Goal: Information Seeking & Learning: Learn about a topic

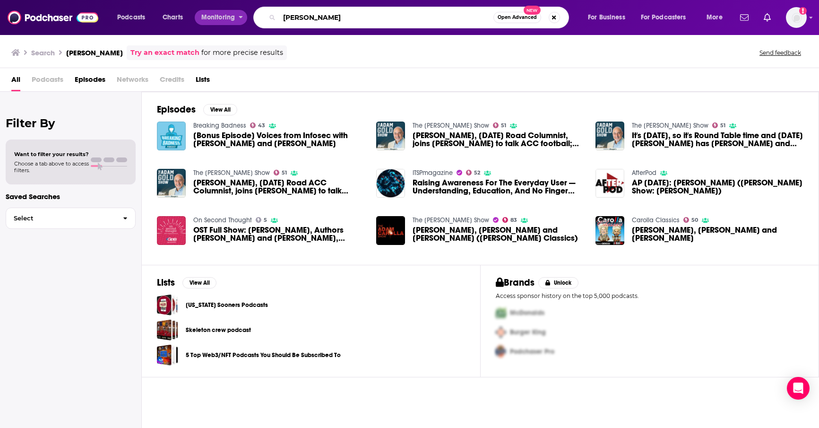
drag, startPoint x: 399, startPoint y: 19, endPoint x: 244, endPoint y: 15, distance: 155.1
click at [244, 15] on div "Podcasts Charts Monitoring [PERSON_NAME] Open Advanced New For Business For Pod…" at bounding box center [421, 18] width 621 height 22
paste input "The [PERSON_NAME] Show"
type input "The [PERSON_NAME] Show"
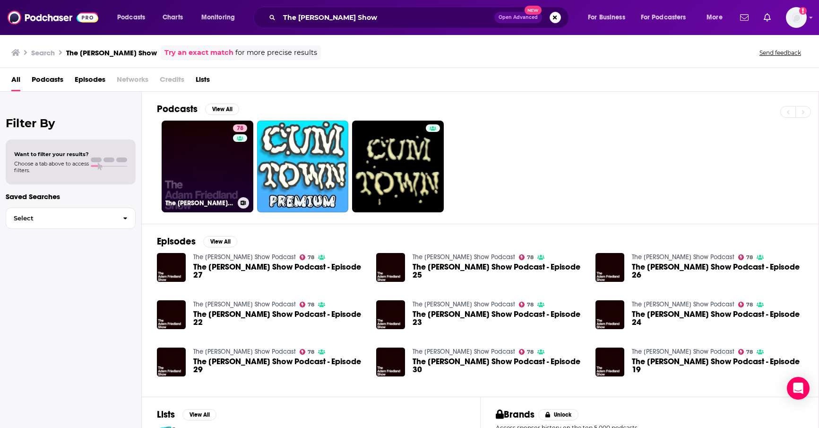
click at [191, 173] on link "78 The [PERSON_NAME] Show Podcast" at bounding box center [208, 167] width 92 height 92
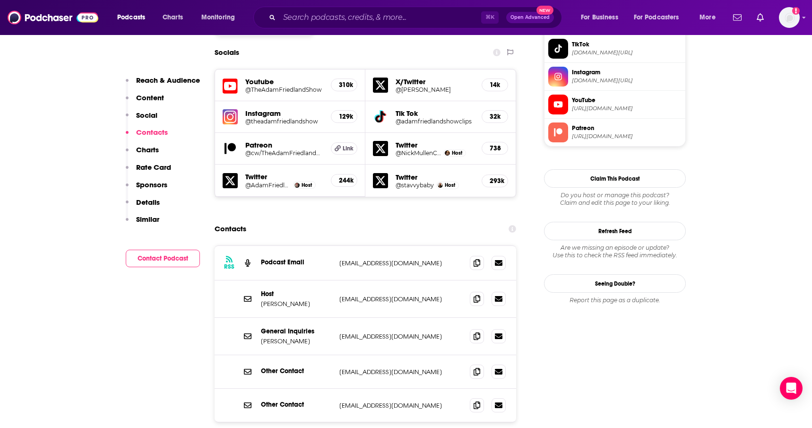
scroll to position [807, 0]
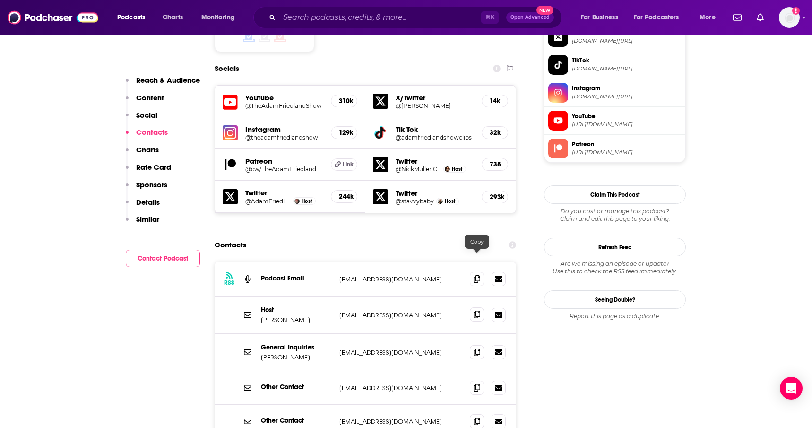
click at [477, 311] on icon at bounding box center [477, 315] width 7 height 8
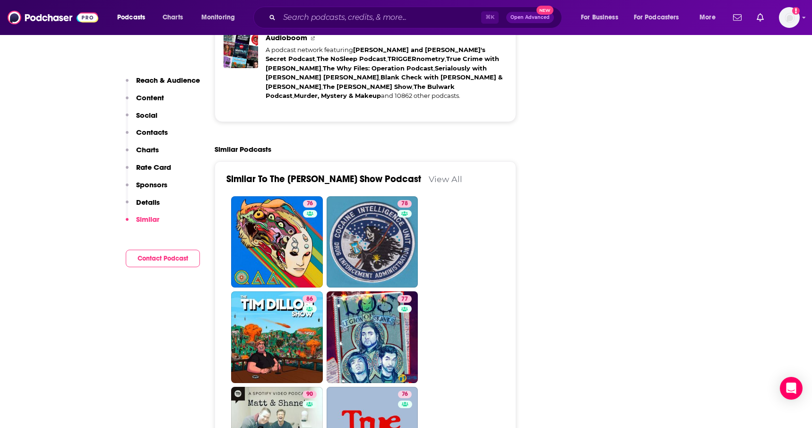
scroll to position [2270, 0]
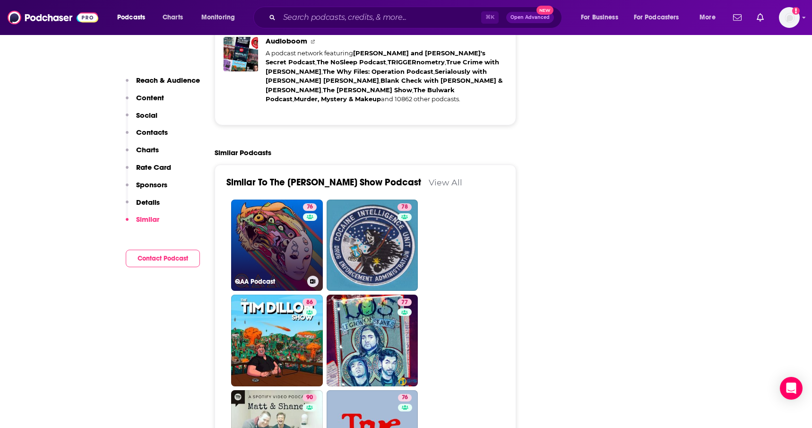
click at [287, 199] on link "76 QAA Podcast" at bounding box center [277, 245] width 92 height 92
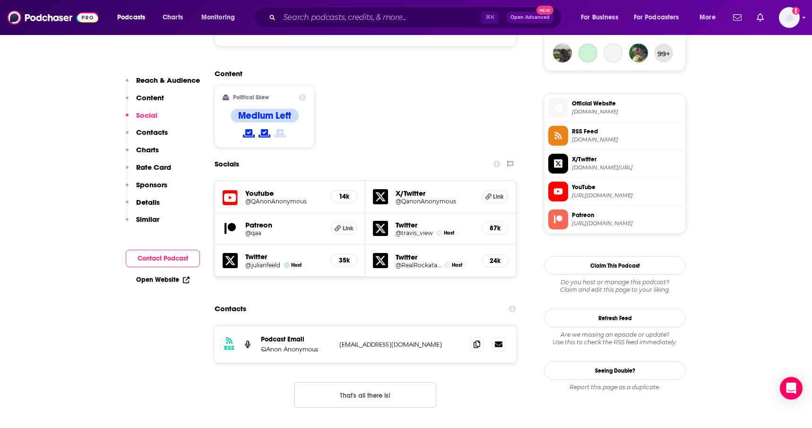
scroll to position [713, 0]
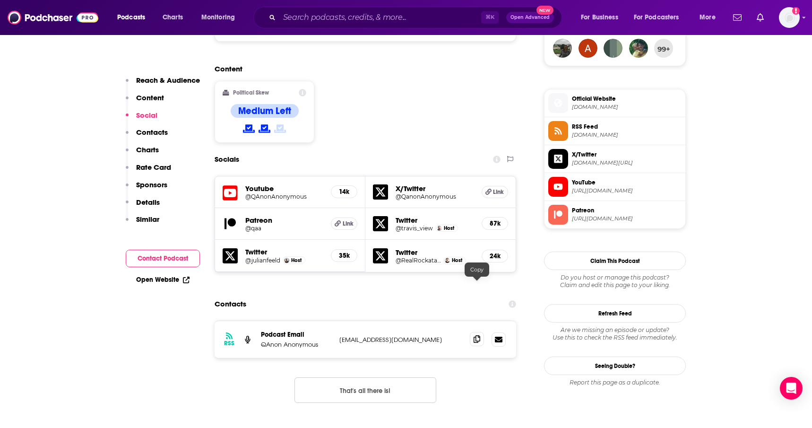
click at [476, 335] on icon at bounding box center [477, 339] width 7 height 8
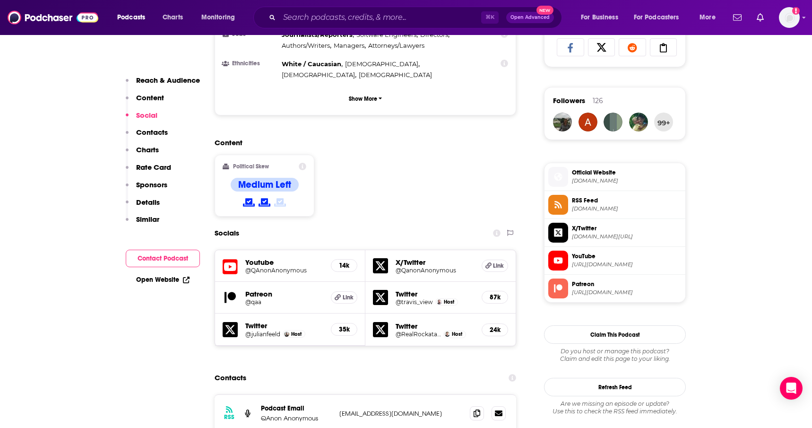
scroll to position [625, 0]
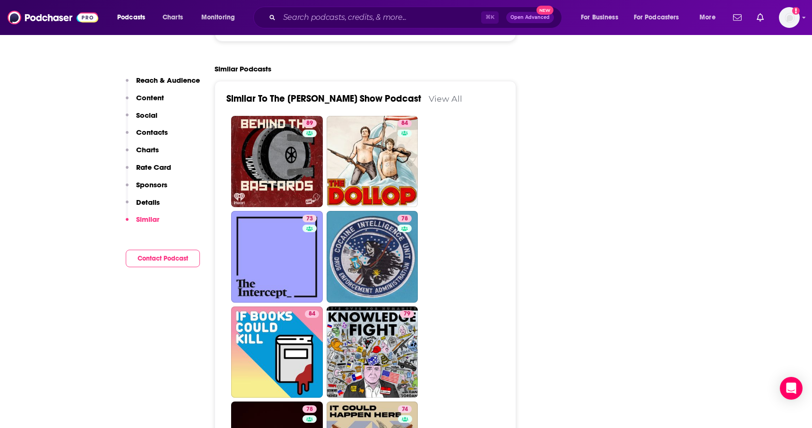
scroll to position [2351, 0]
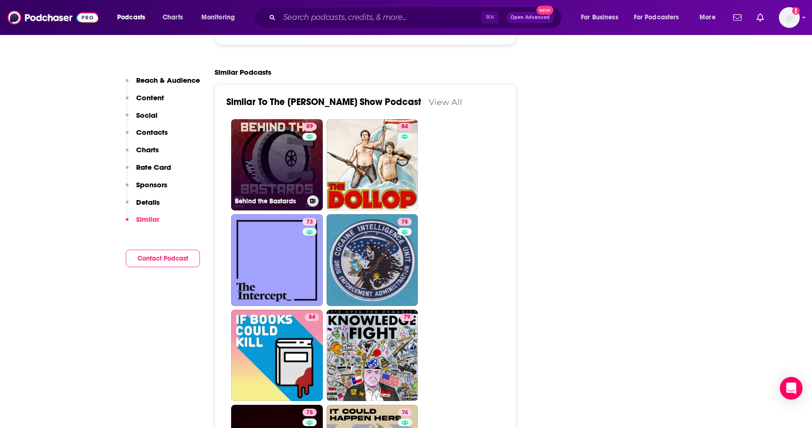
click at [277, 119] on link "89 Behind the Bastards" at bounding box center [277, 165] width 92 height 92
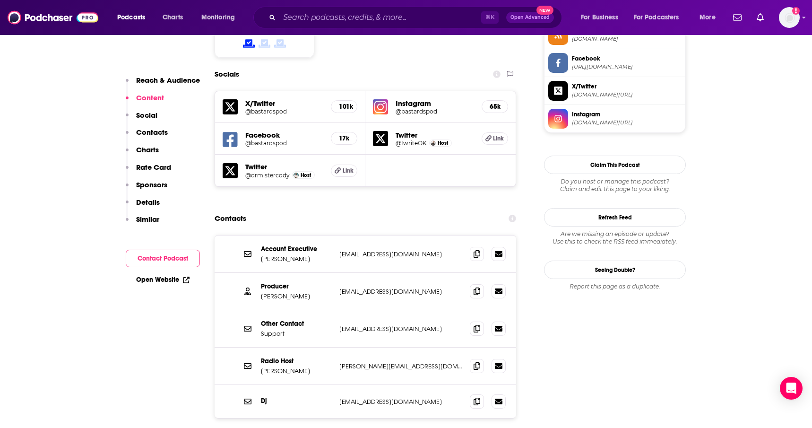
scroll to position [908, 0]
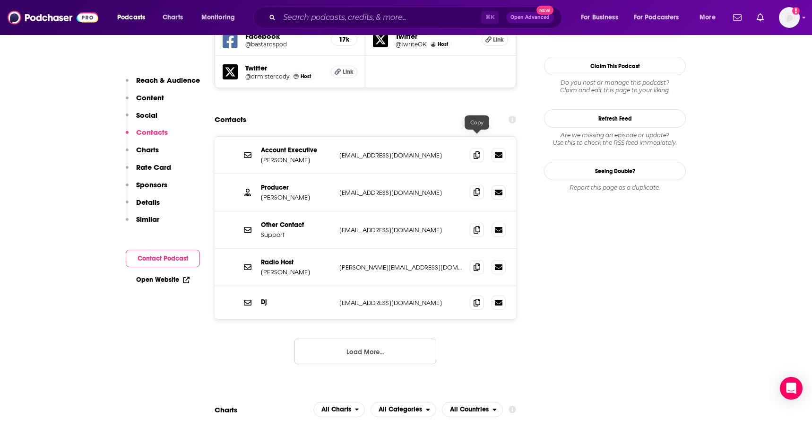
click at [477, 188] on icon at bounding box center [477, 192] width 7 height 8
click at [398, 338] on button "Load More..." at bounding box center [366, 351] width 142 height 26
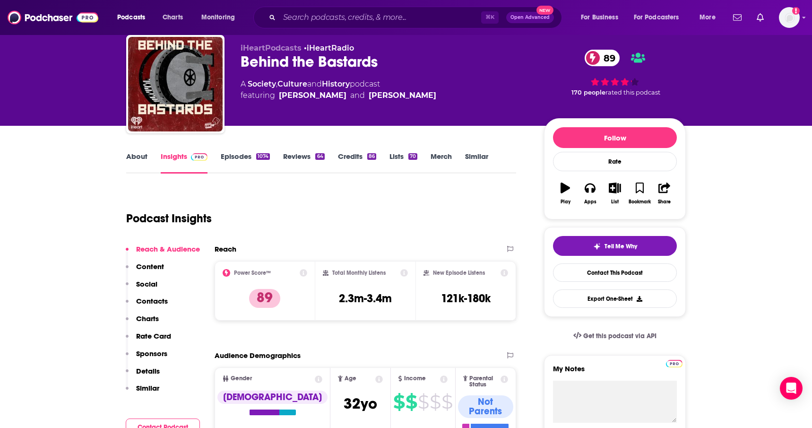
scroll to position [0, 0]
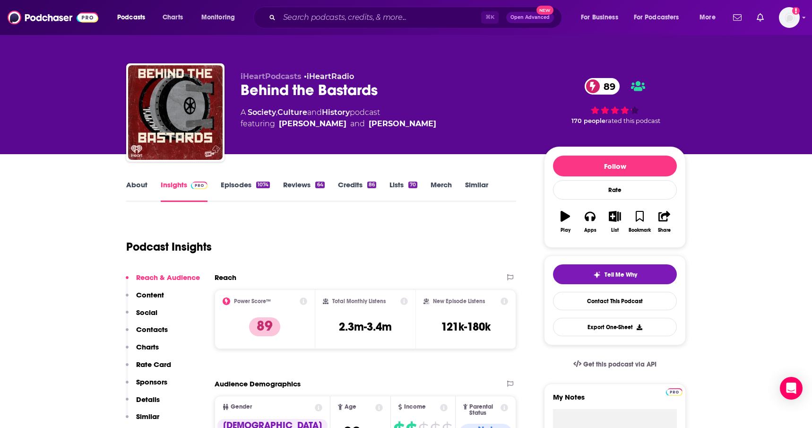
click at [306, 121] on div "[PERSON_NAME]" at bounding box center [313, 123] width 68 height 11
click at [305, 124] on div "[PERSON_NAME]" at bounding box center [313, 123] width 68 height 11
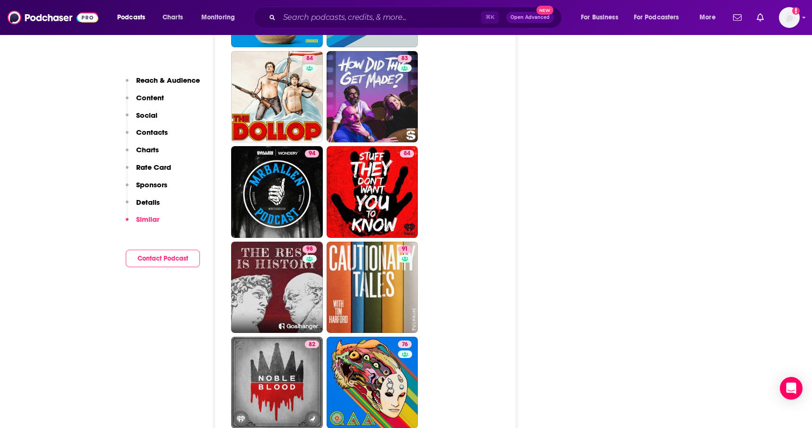
scroll to position [2902, 0]
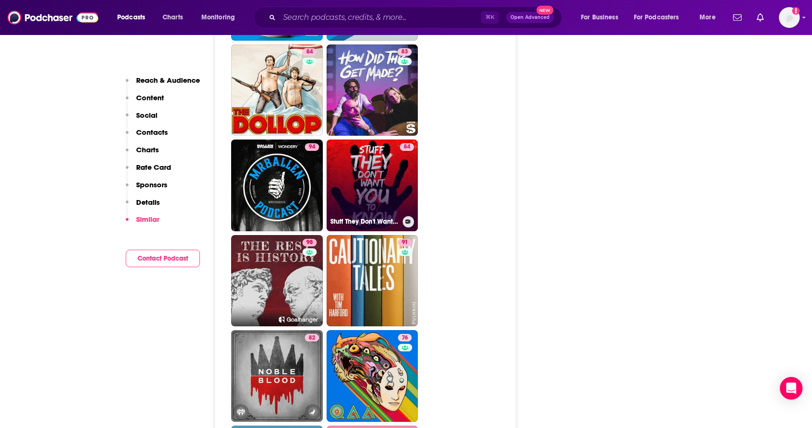
click at [396, 139] on link "84 Stuff They Don't Want You To Know" at bounding box center [373, 185] width 92 height 92
type input "[URL][DOMAIN_NAME]"
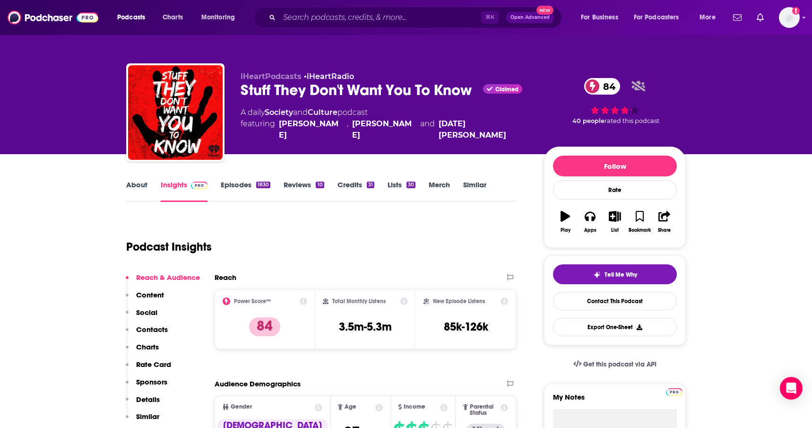
drag, startPoint x: 811, startPoint y: 51, endPoint x: 817, endPoint y: 85, distance: 34.6
click at [812, 85] on html "Podcasts Charts Monitoring ⌘ K Open Advanced New For Business For Podcasters Mo…" at bounding box center [406, 214] width 812 height 428
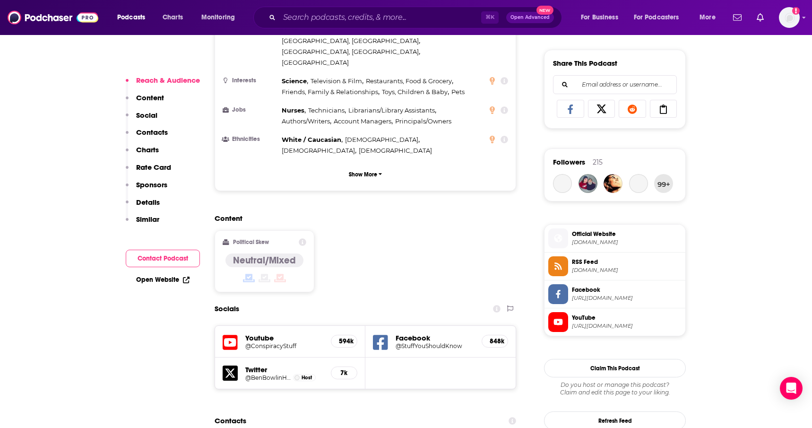
scroll to position [775, 0]
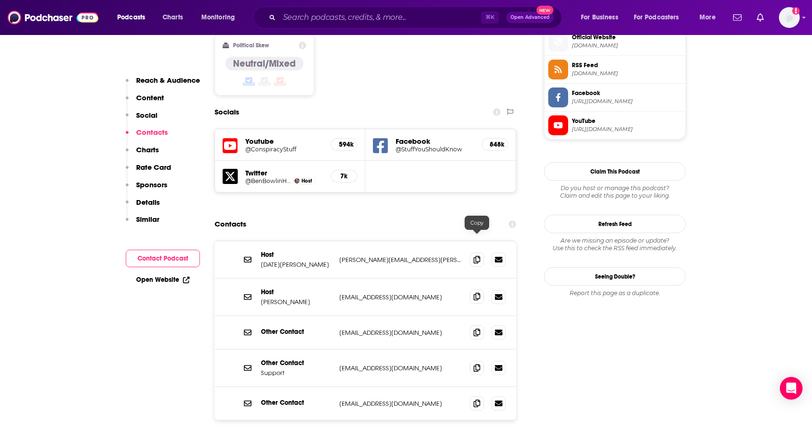
click at [477, 293] on icon at bounding box center [477, 297] width 7 height 8
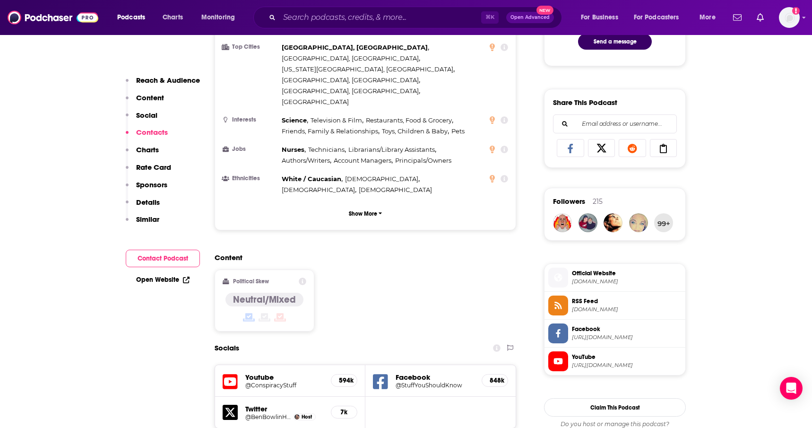
scroll to position [0, 0]
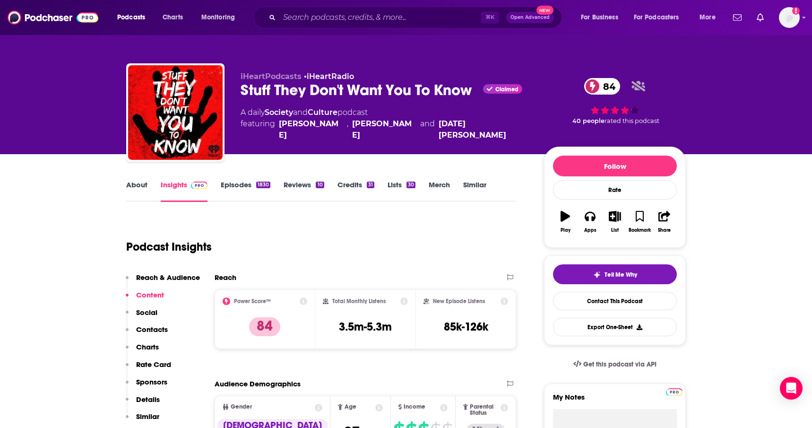
click at [244, 187] on link "Episodes 1830" at bounding box center [246, 191] width 50 height 22
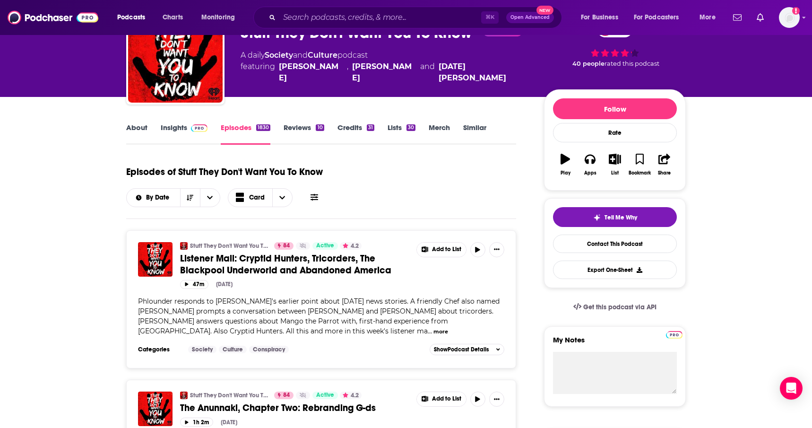
scroll to position [55, 0]
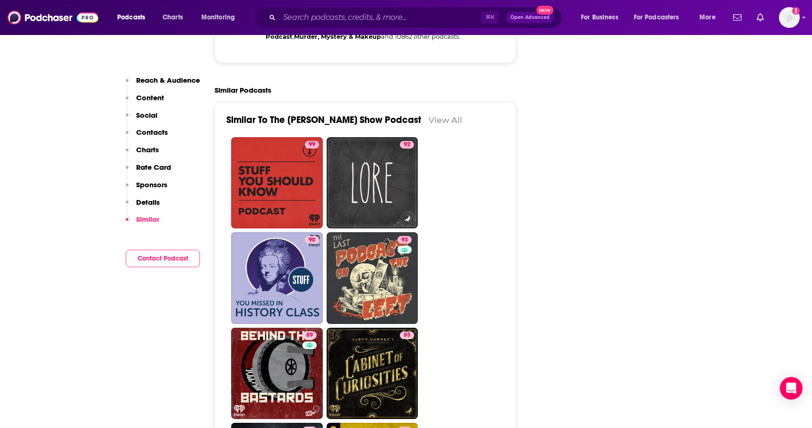
scroll to position [2340, 0]
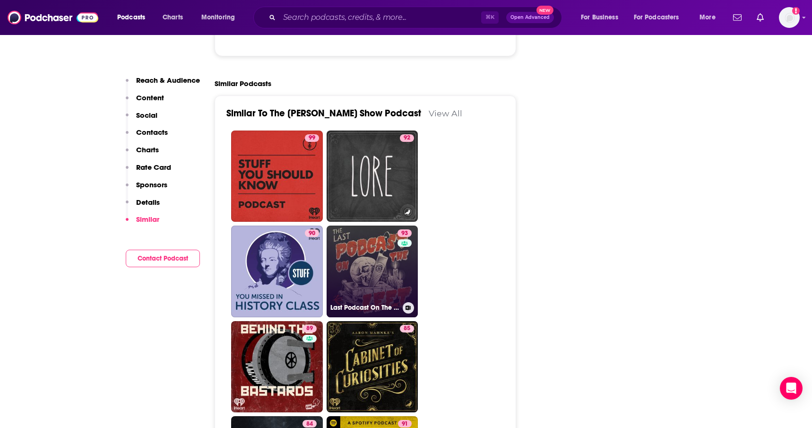
click at [375, 225] on link "93 Last Podcast On The Left" at bounding box center [373, 271] width 92 height 92
type input "[URL][DOMAIN_NAME]"
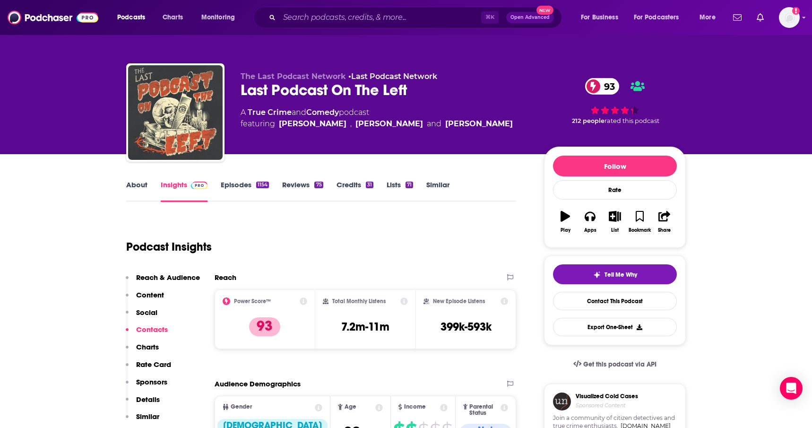
click at [239, 184] on link "Episodes 1154" at bounding box center [245, 191] width 48 height 22
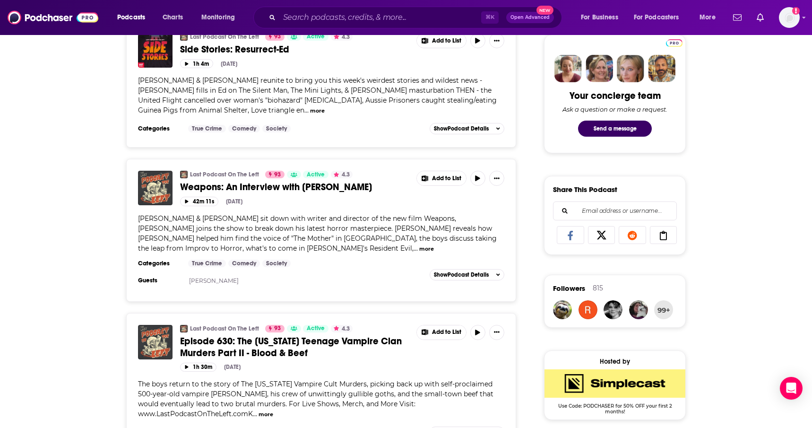
scroll to position [603, 0]
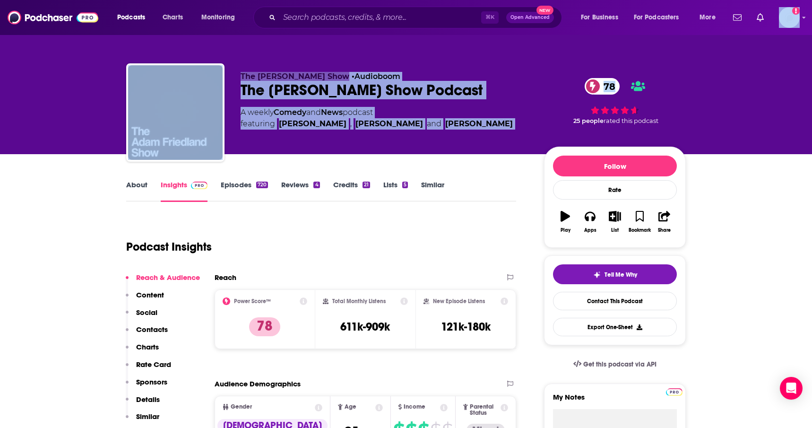
drag, startPoint x: 811, startPoint y: 19, endPoint x: 818, endPoint y: 59, distance: 40.0
click at [812, 59] on html "Podcasts Charts Monitoring ⌘ K Open Advanced New For Business For Podcasters Mo…" at bounding box center [406, 214] width 812 height 428
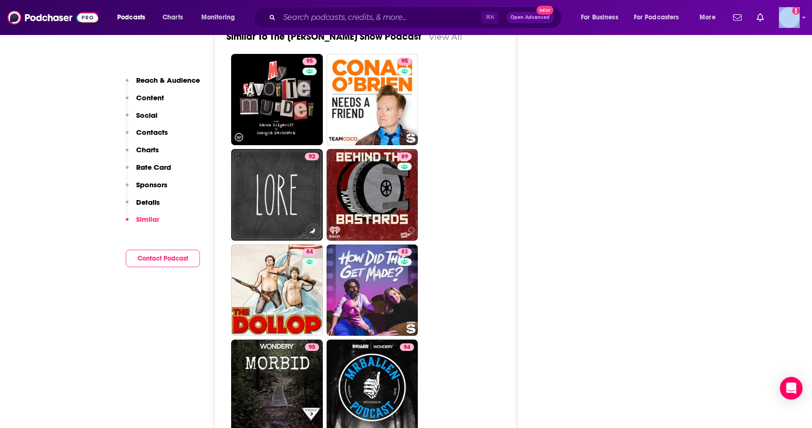
scroll to position [2426, 0]
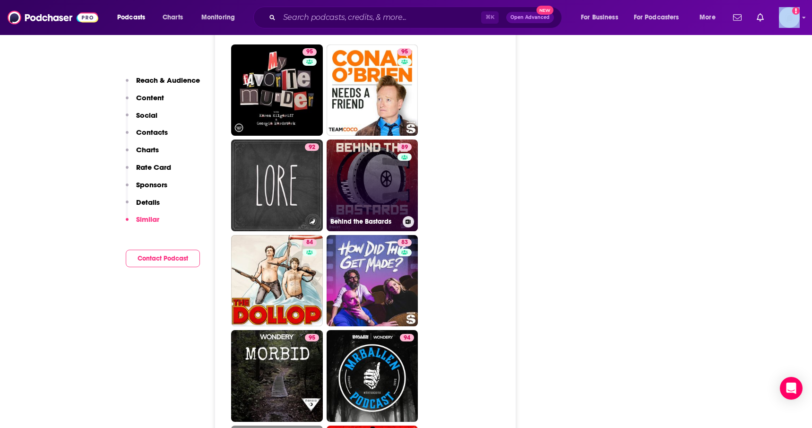
click at [402, 143] on div "89" at bounding box center [406, 179] width 17 height 73
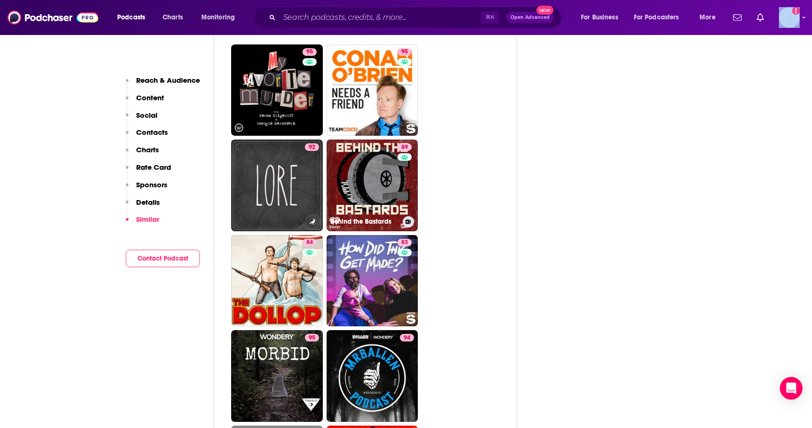
type input "[URL][DOMAIN_NAME]"
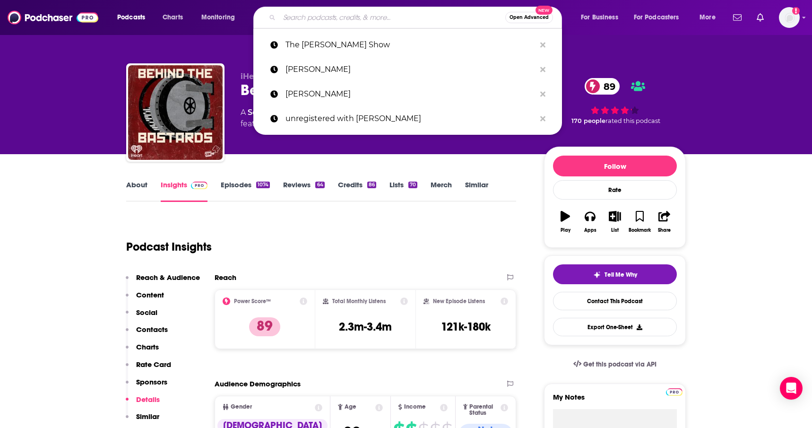
click at [335, 14] on input "Search podcasts, credits, & more..." at bounding box center [392, 17] width 226 height 15
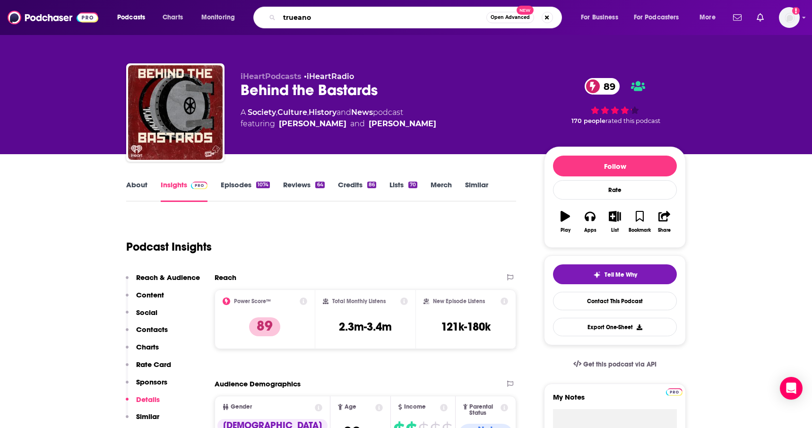
type input "trueanon"
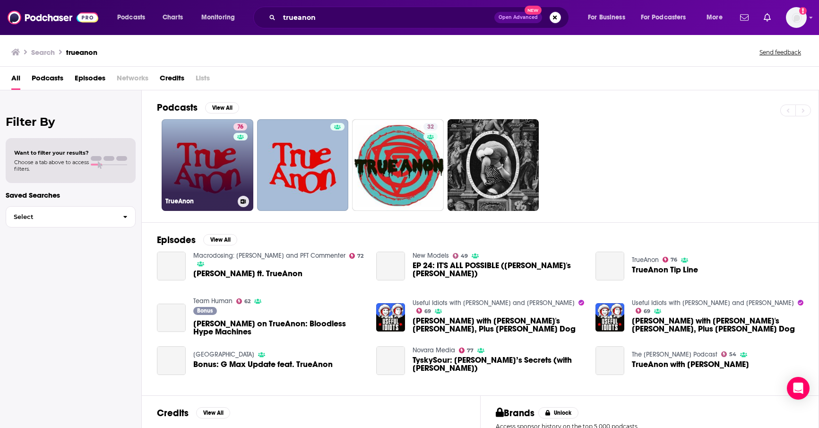
click at [177, 175] on link "76 TrueAnon" at bounding box center [208, 165] width 92 height 92
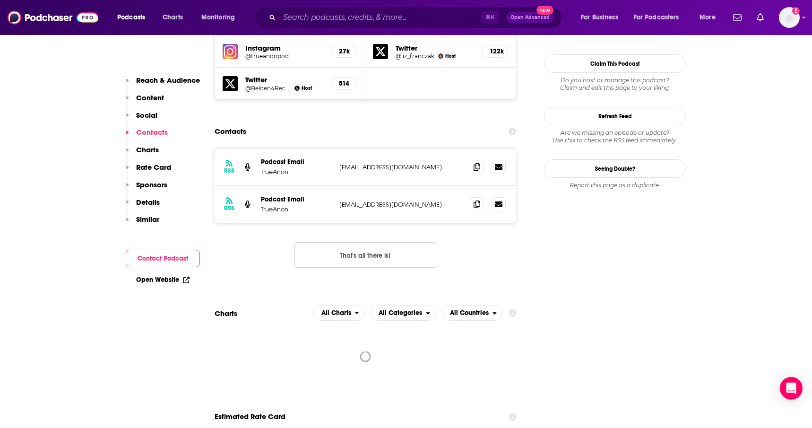
scroll to position [920, 0]
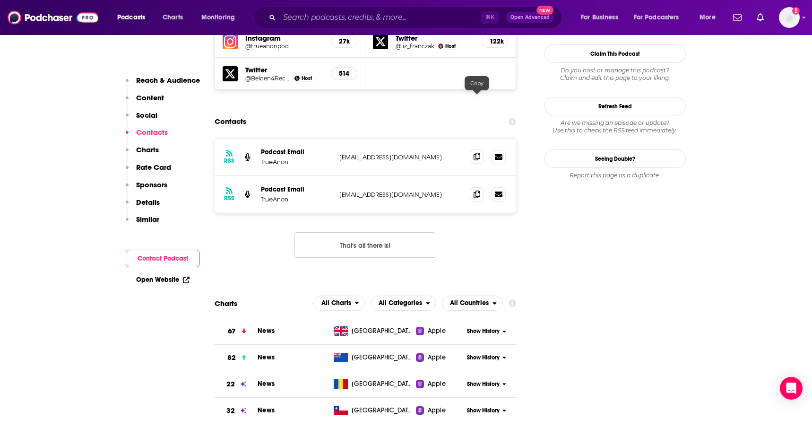
click at [477, 153] on icon at bounding box center [477, 157] width 7 height 8
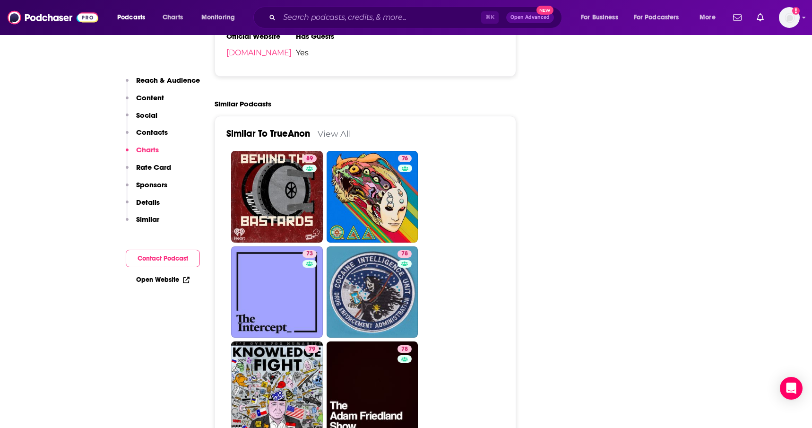
scroll to position [2061, 0]
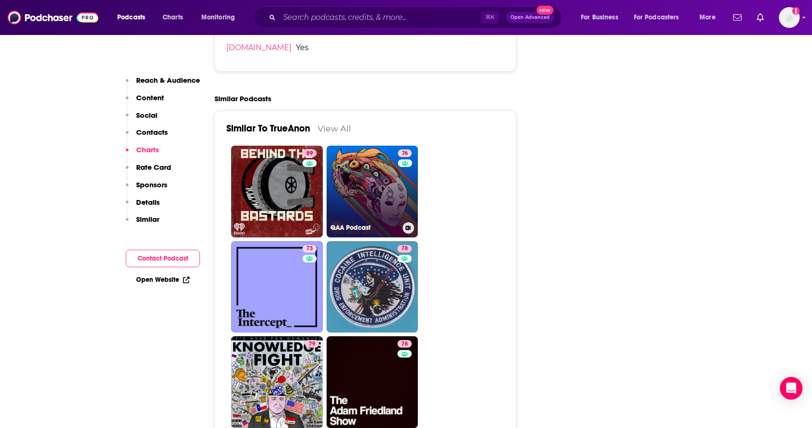
click at [378, 146] on link "76 QAA Podcast" at bounding box center [373, 192] width 92 height 92
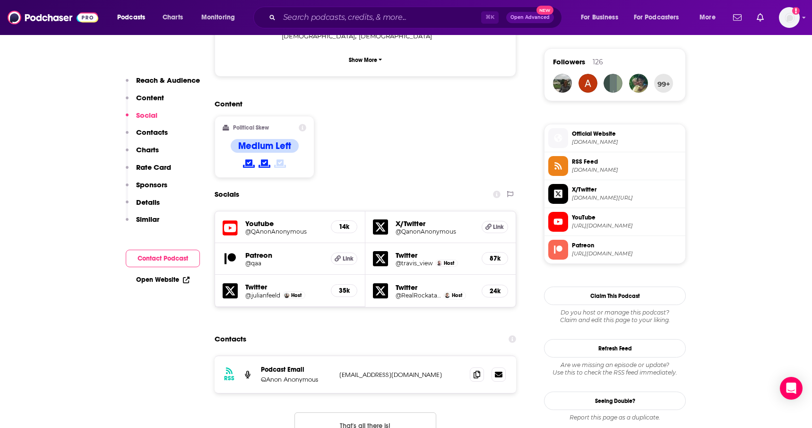
scroll to position [693, 0]
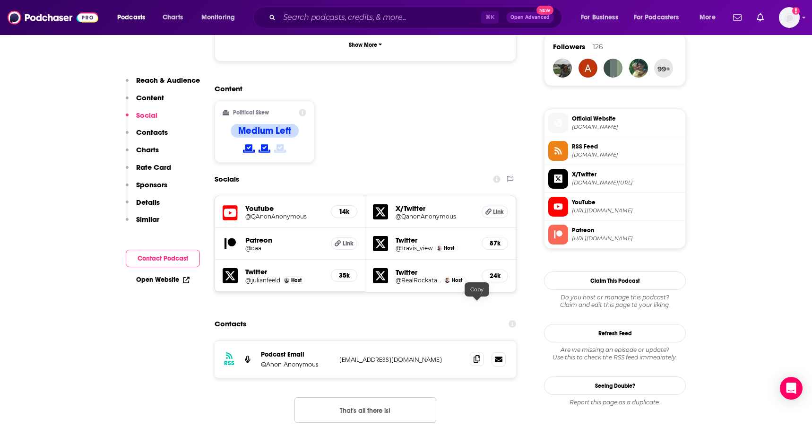
click at [475, 355] on icon at bounding box center [477, 359] width 7 height 8
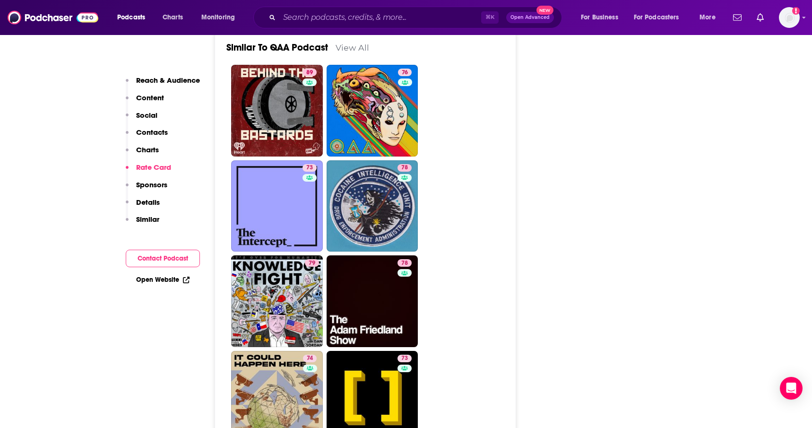
scroll to position [2094, 0]
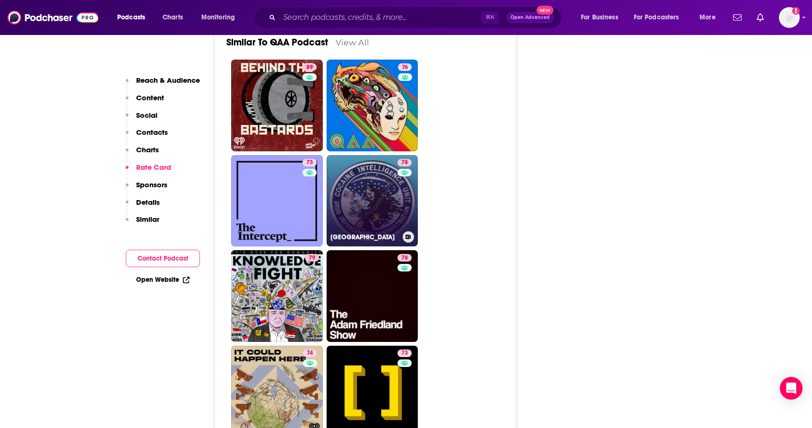
click at [376, 155] on link "78 [GEOGRAPHIC_DATA]" at bounding box center [373, 201] width 92 height 92
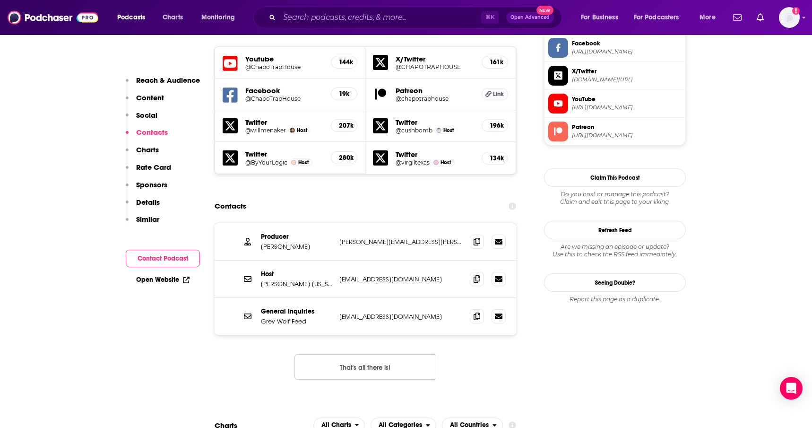
scroll to position [852, 0]
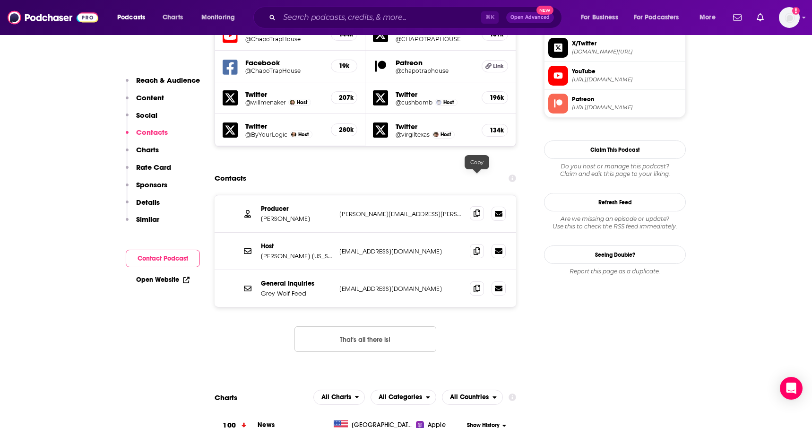
click at [475, 209] on icon at bounding box center [477, 213] width 7 height 8
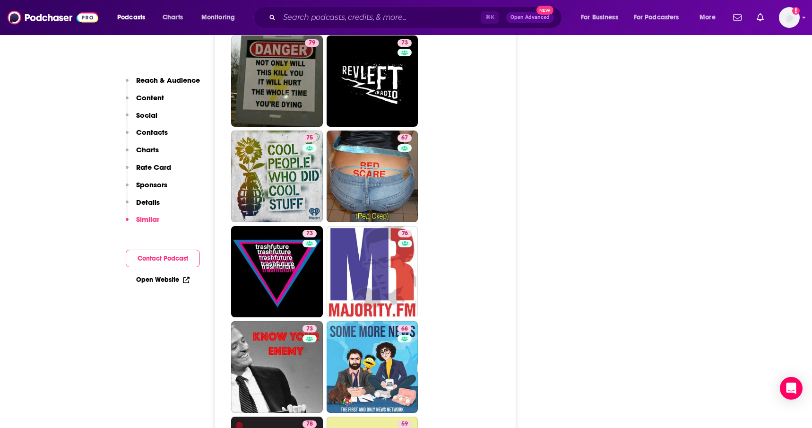
scroll to position [2779, 0]
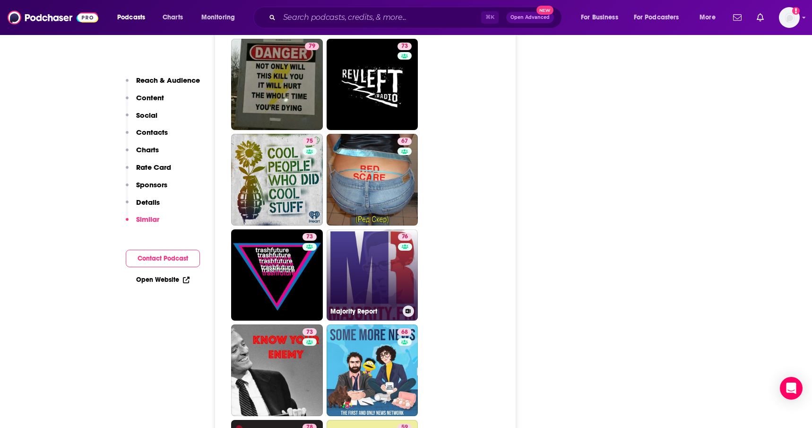
click at [360, 234] on link "76 Majority Report" at bounding box center [373, 275] width 92 height 92
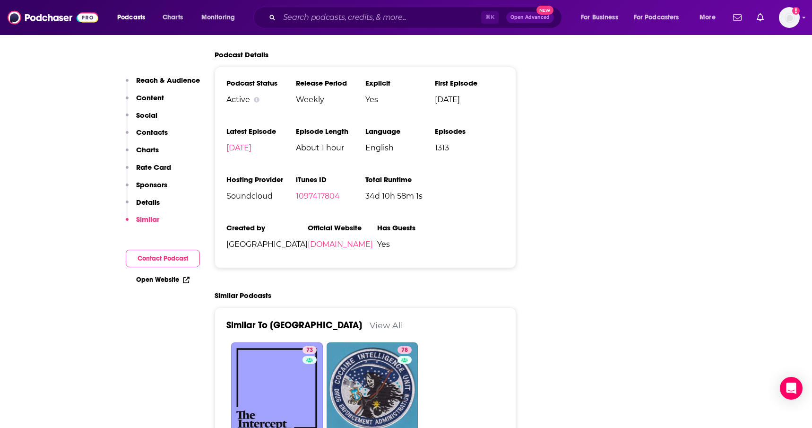
scroll to position [2164, 0]
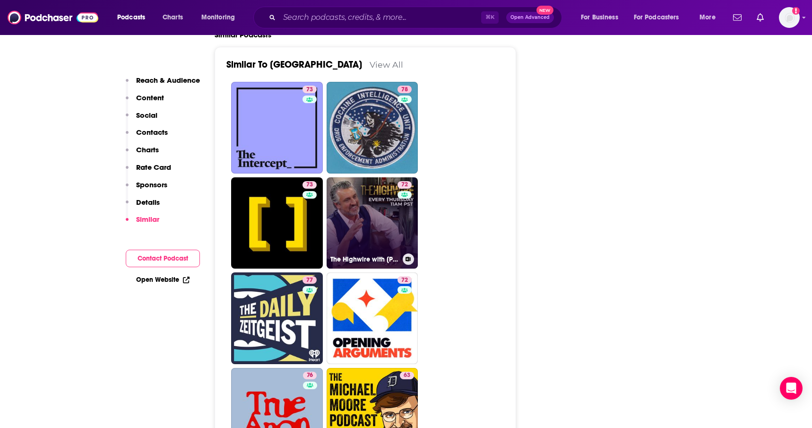
click at [369, 188] on link "72 The Highwire with [PERSON_NAME]" at bounding box center [373, 223] width 92 height 92
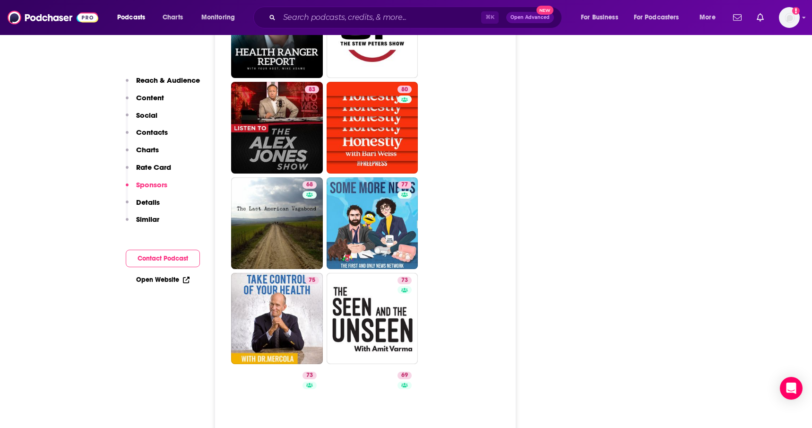
scroll to position [2158, 0]
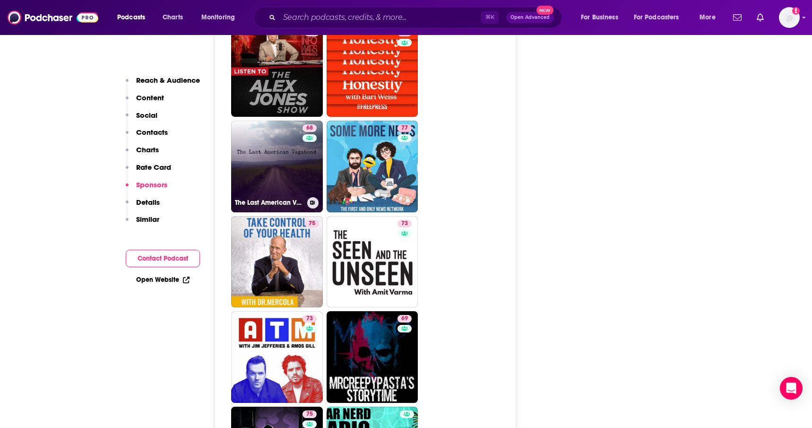
click at [274, 141] on link "68 The Last American Vagabond" at bounding box center [277, 167] width 92 height 92
type input "[URL][DOMAIN_NAME]"
